Goal: Task Accomplishment & Management: Use online tool/utility

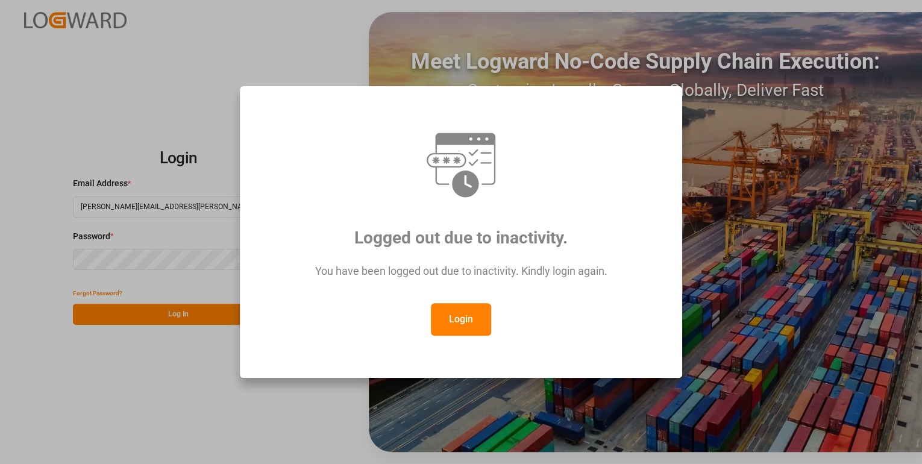
click at [153, 315] on div "Logged out due to inactivity. You have been logged out due to inactivity. Kindl…" at bounding box center [461, 232] width 922 height 464
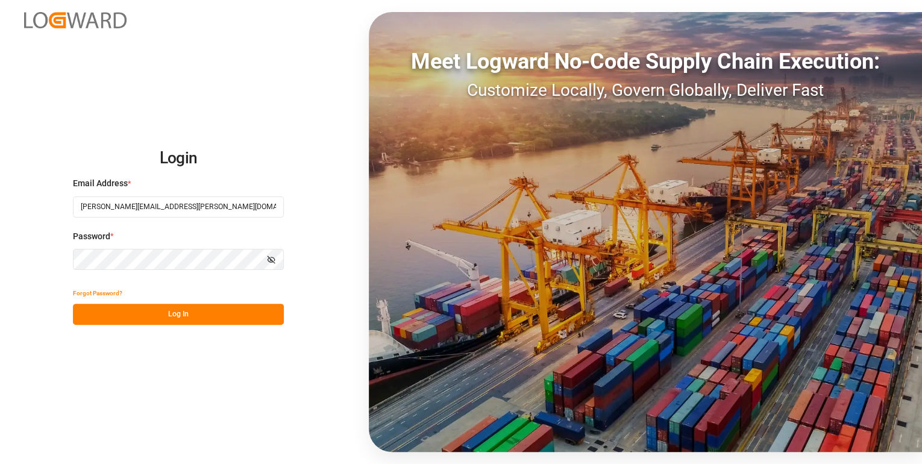
click at [184, 312] on button "Log In" at bounding box center [178, 314] width 211 height 21
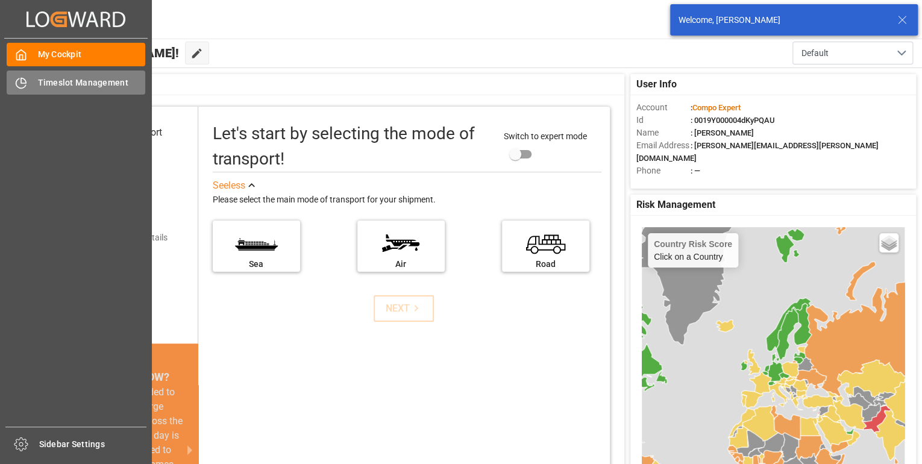
click at [57, 83] on span "Timeslot Management" at bounding box center [92, 83] width 108 height 13
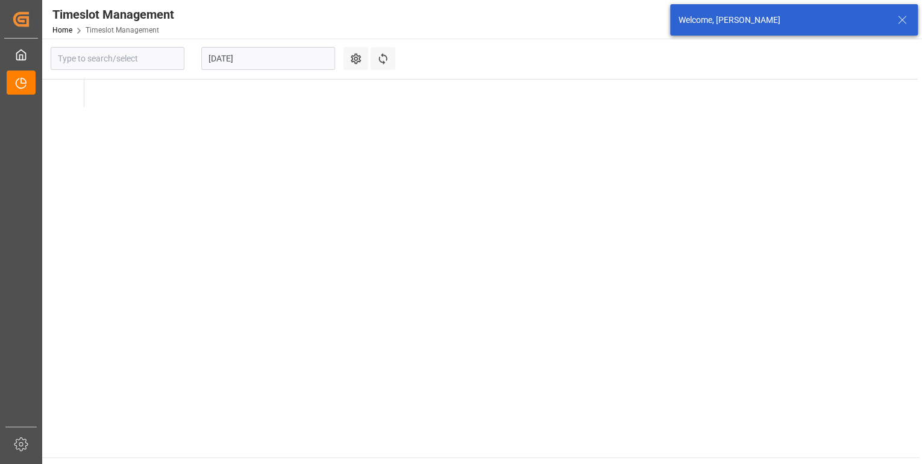
type input "Krefeld"
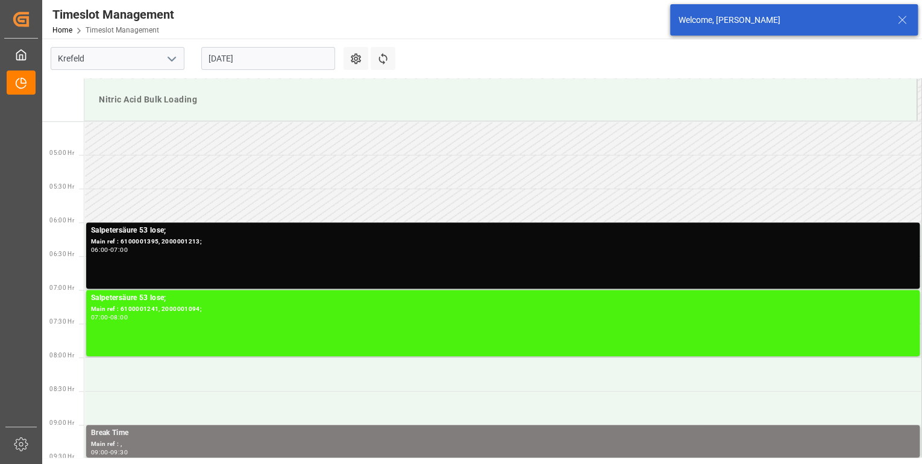
scroll to position [330, 0]
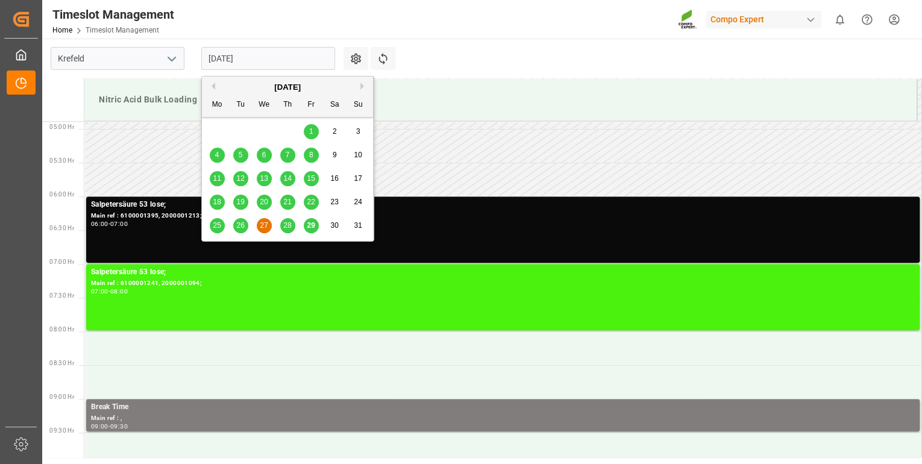
click at [270, 60] on input "27.08.2025" at bounding box center [268, 58] width 134 height 23
click at [310, 227] on span "29" at bounding box center [311, 225] width 8 height 8
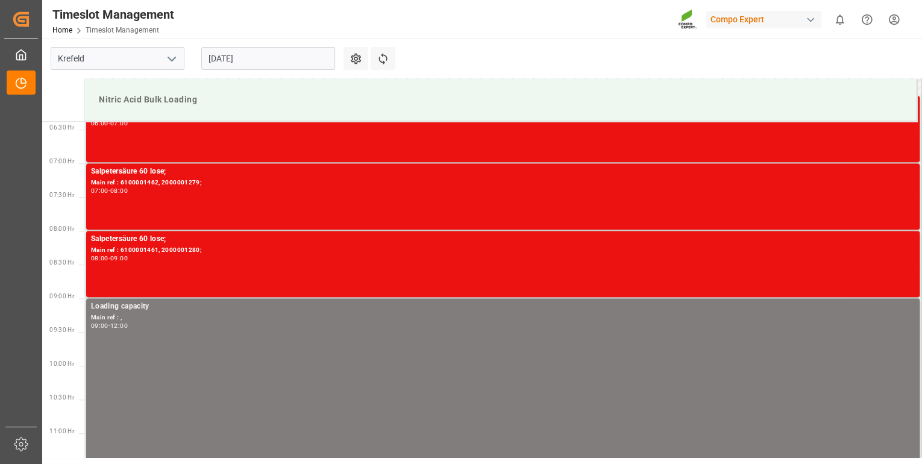
scroll to position [426, 0]
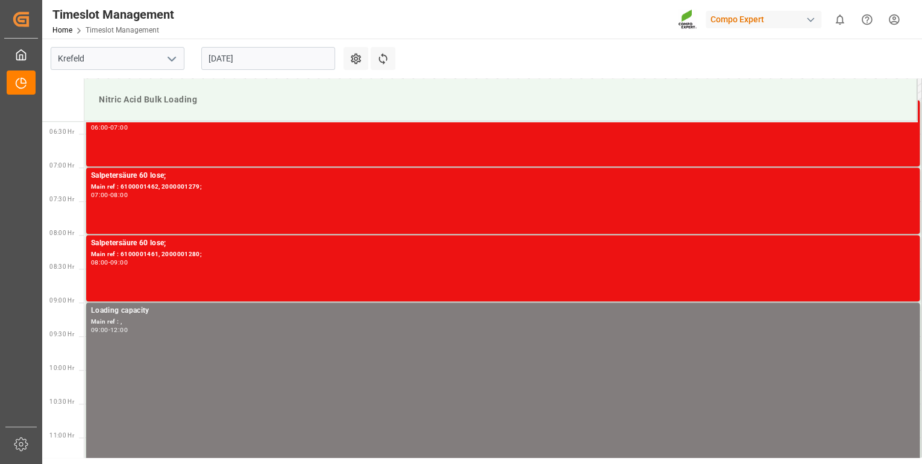
click at [197, 104] on div "Nitric Acid Bulk Loading" at bounding box center [500, 100] width 813 height 22
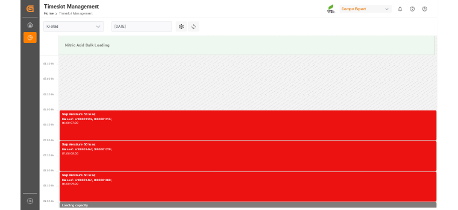
scroll to position [282, 0]
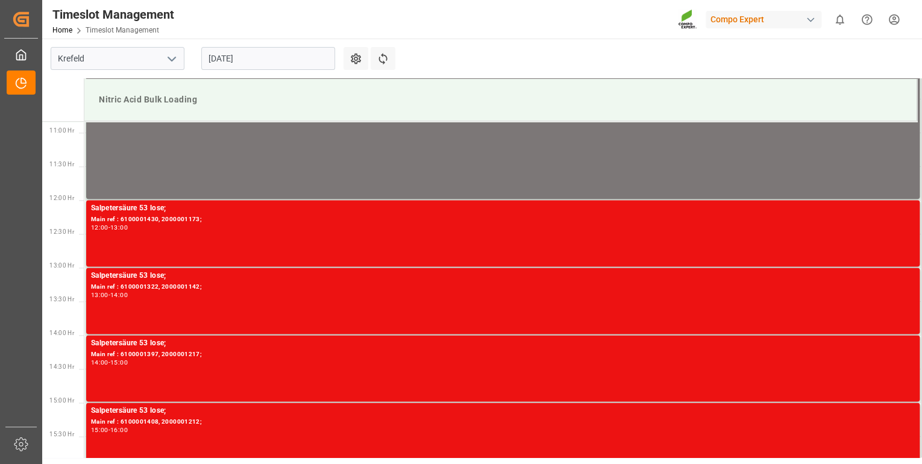
scroll to position [754, 0]
